Goal: Information Seeking & Learning: Learn about a topic

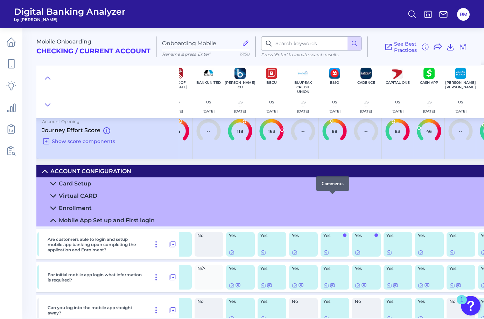
scroll to position [0, 301]
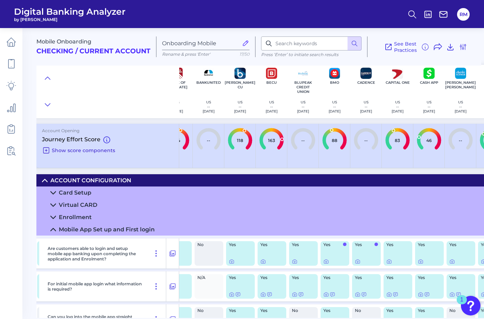
click at [45, 151] on icon at bounding box center [46, 150] width 8 height 8
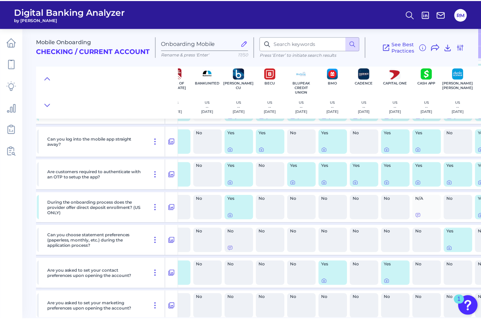
scroll to position [471, 301]
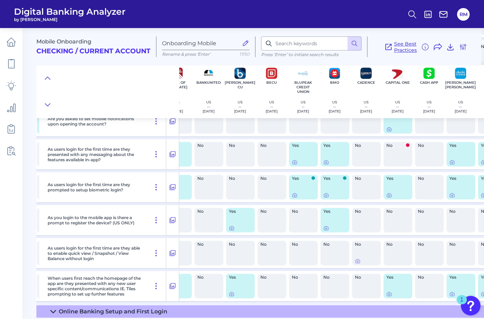
click at [406, 49] on span "See Best Practices" at bounding box center [405, 47] width 23 height 13
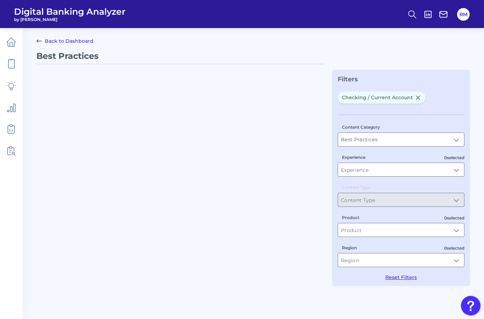
type input "Checking / Current Account"
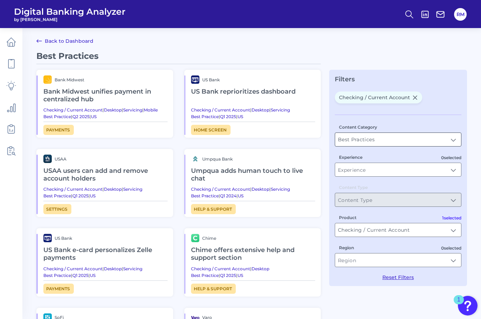
click at [398, 140] on input "Best Practices" at bounding box center [398, 139] width 126 height 13
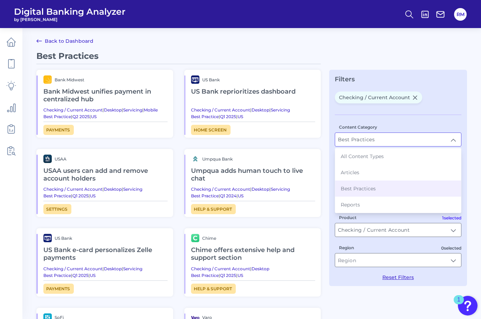
click at [453, 103] on div "Checking / Current Account" at bounding box center [398, 98] width 127 height 15
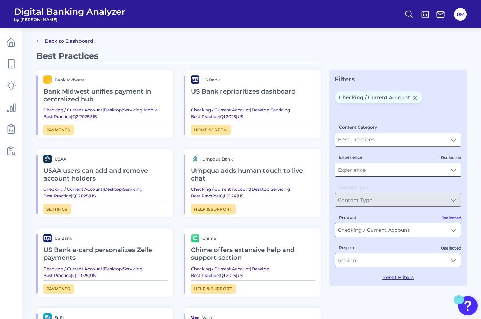
click at [411, 170] on input "Experience" at bounding box center [398, 169] width 126 height 13
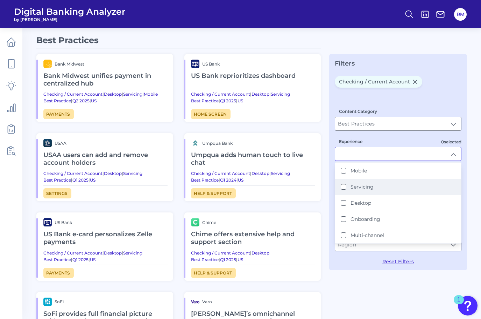
scroll to position [17, 0]
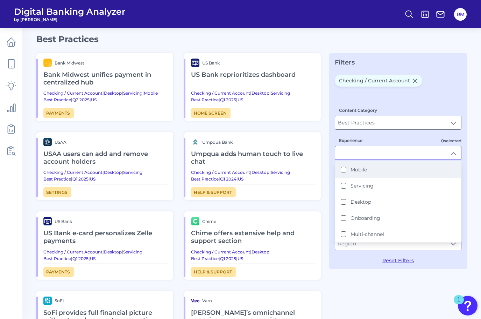
click at [343, 173] on li "Mobile" at bounding box center [398, 169] width 126 height 16
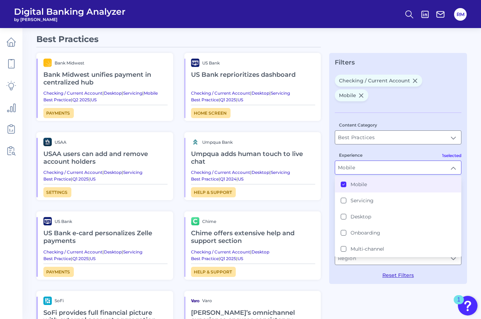
scroll to position [0, 0]
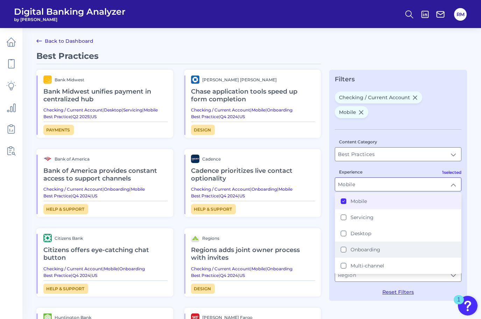
click at [346, 246] on button "Onboarding" at bounding box center [344, 249] width 6 height 6
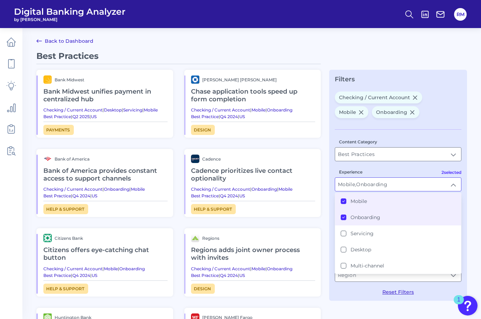
click at [342, 201] on icon at bounding box center [344, 201] width 4 height 4
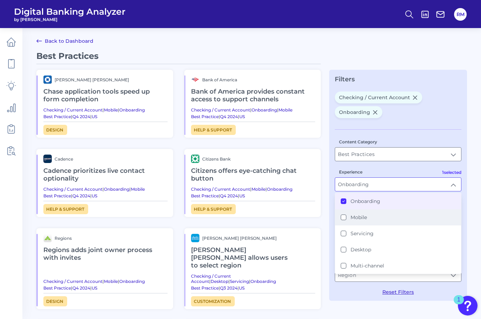
click at [343, 219] on li "Mobile" at bounding box center [398, 217] width 126 height 16
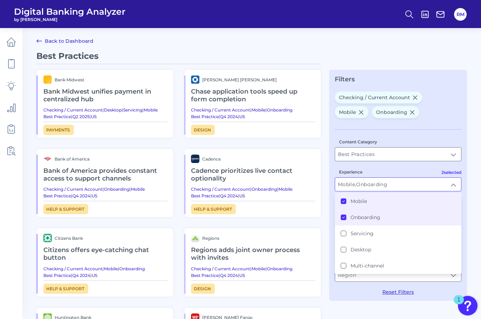
click at [343, 218] on button "Onboarding" at bounding box center [344, 217] width 6 height 6
type input "Mobile"
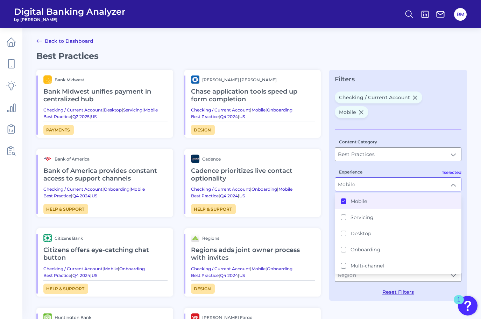
click at [344, 198] on button "Mobile" at bounding box center [344, 201] width 6 height 6
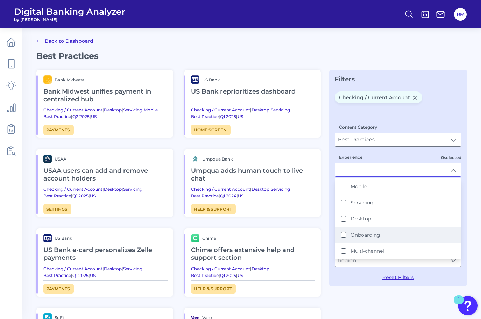
click at [344, 235] on button "Onboarding" at bounding box center [344, 235] width 6 height 6
type input "Onboarding"
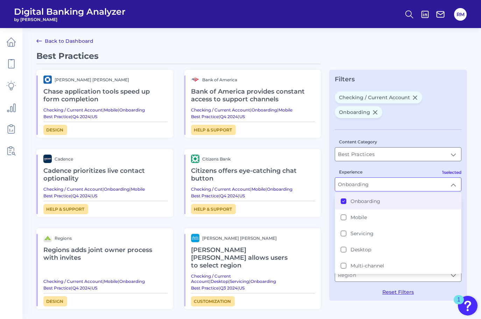
click at [378, 302] on div "Best Practices [PERSON_NAME] [PERSON_NAME] application tools speed up form comp…" at bounding box center [251, 261] width 431 height 421
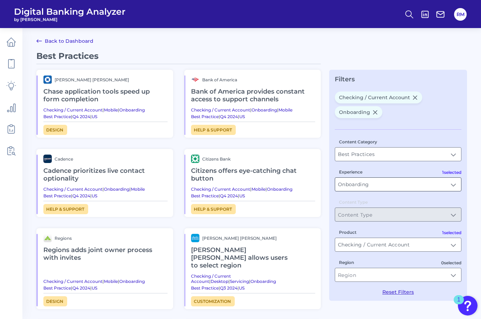
click at [388, 184] on input "Onboarding" at bounding box center [398, 183] width 126 height 13
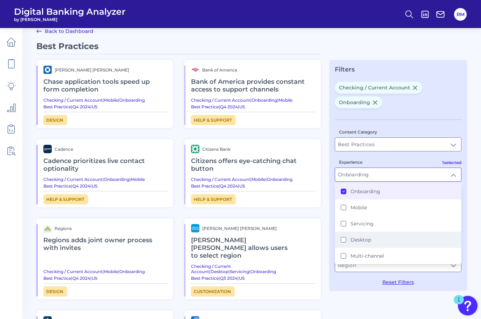
scroll to position [15, 0]
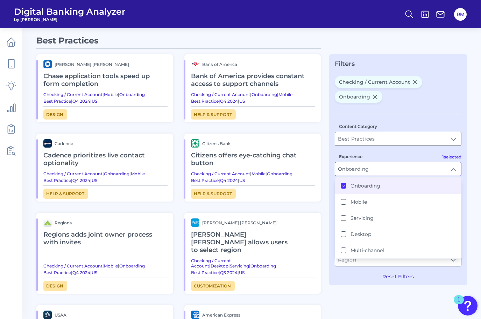
click at [362, 273] on div "Content Category Best Practices Best Practices 1 selected Experience Onboarding…" at bounding box center [398, 197] width 127 height 166
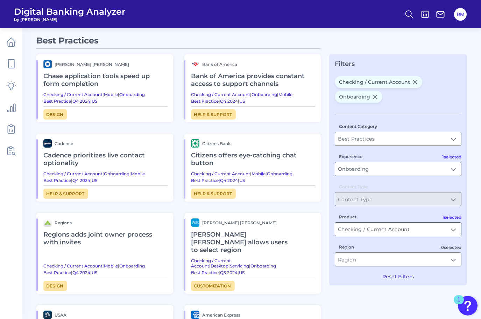
click at [388, 229] on input "Checking / Current Account" at bounding box center [398, 228] width 126 height 13
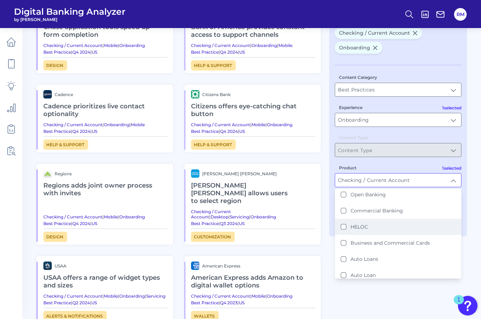
scroll to position [71, 0]
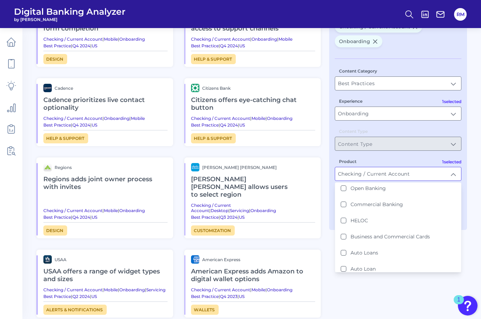
click at [390, 294] on div "Best Practices [PERSON_NAME] [PERSON_NAME] application tools speed up form comp…" at bounding box center [251, 190] width 431 height 421
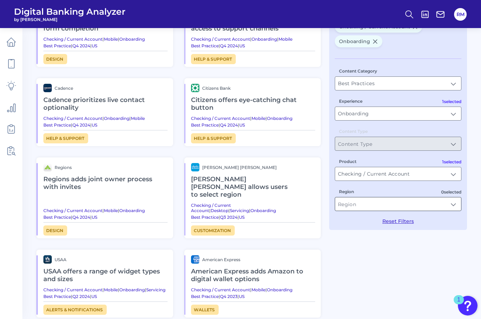
click at [396, 205] on input "Region" at bounding box center [398, 203] width 126 height 13
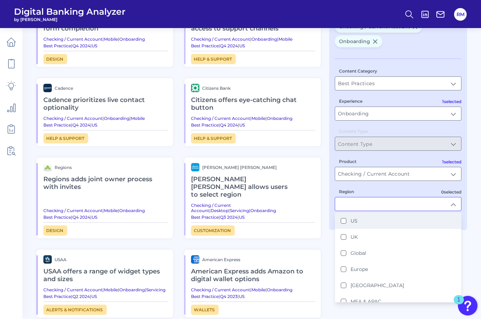
click at [344, 220] on button "US" at bounding box center [344, 221] width 6 height 6
type input "US"
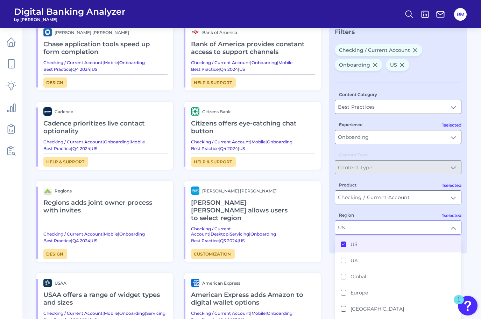
scroll to position [0, 0]
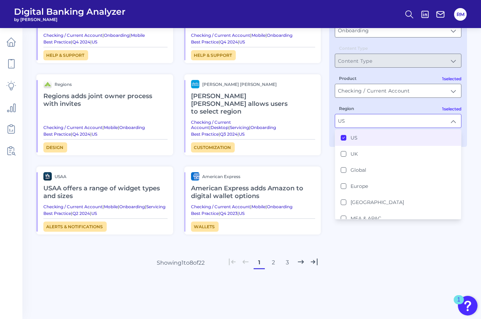
click at [271, 260] on button "2" at bounding box center [273, 262] width 11 height 11
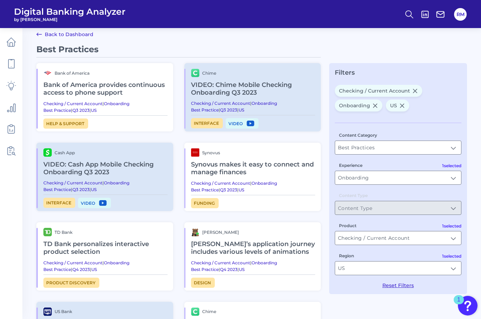
scroll to position [71, 0]
